Goal: Find specific page/section: Find specific page/section

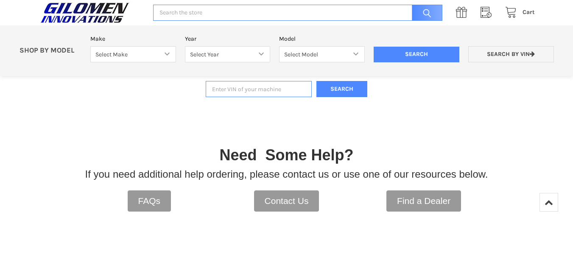
scroll to position [194, 0]
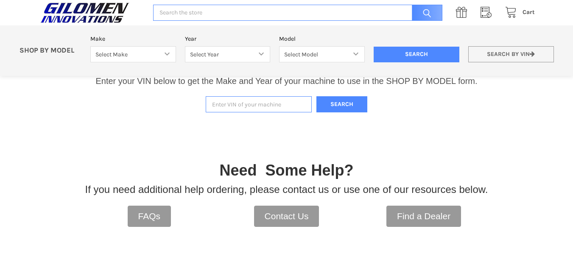
click at [533, 53] on icon at bounding box center [532, 54] width 5 height 6
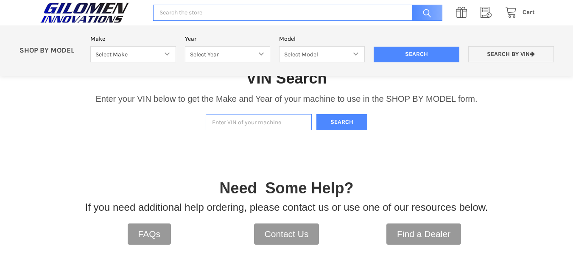
click at [237, 121] on input "Enter VIN of your machine" at bounding box center [259, 122] width 106 height 17
type input "4xarry990l8052318"
click at [347, 121] on button "Search" at bounding box center [341, 122] width 51 height 17
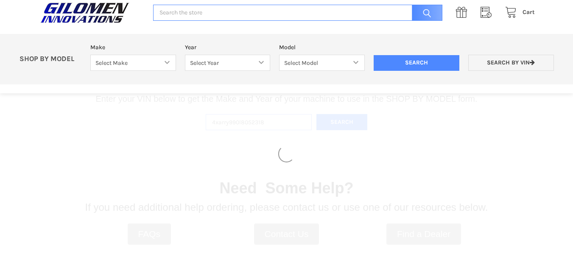
select select "330"
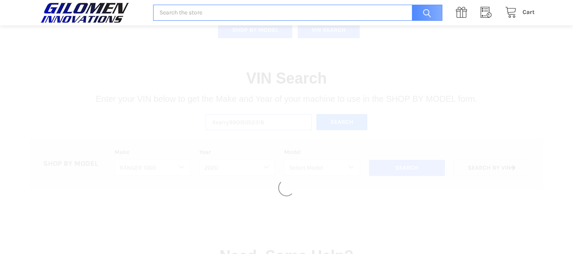
select select "363"
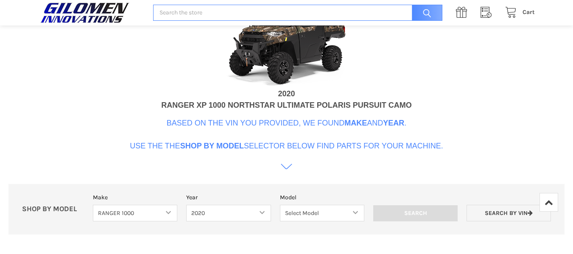
scroll to position [344, 0]
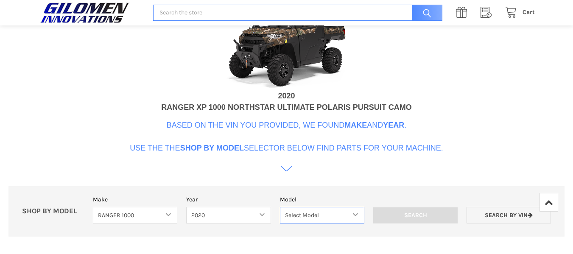
click at [356, 215] on select "Select Model Ranger 1000 Basic 61 HP Ranger 1000 Crew Basic 61 HP Ranger 1000 X…" at bounding box center [322, 215] width 84 height 17
click at [186, 176] on div "Your Machine 2020 RANGER XP 1000 NORTHSTAR ULTIMATE POLARIS PURSUIT CAMO Based …" at bounding box center [286, 70] width 313 height 216
click at [355, 215] on select "Select Model Ranger 1000 Basic 61 HP Ranger 1000 Crew Basic 61 HP Ranger 1000 X…" at bounding box center [322, 215] width 84 height 17
select select "369"
click at [280, 207] on select "Select Model Ranger 1000 Basic 61 HP Ranger 1000 Crew Basic 61 HP Ranger 1000 X…" at bounding box center [322, 215] width 84 height 17
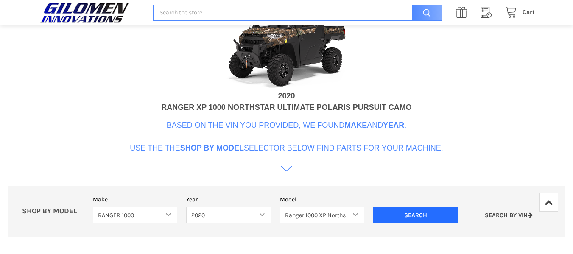
click at [420, 214] on input "Search" at bounding box center [415, 215] width 84 height 16
